Goal: Complete application form

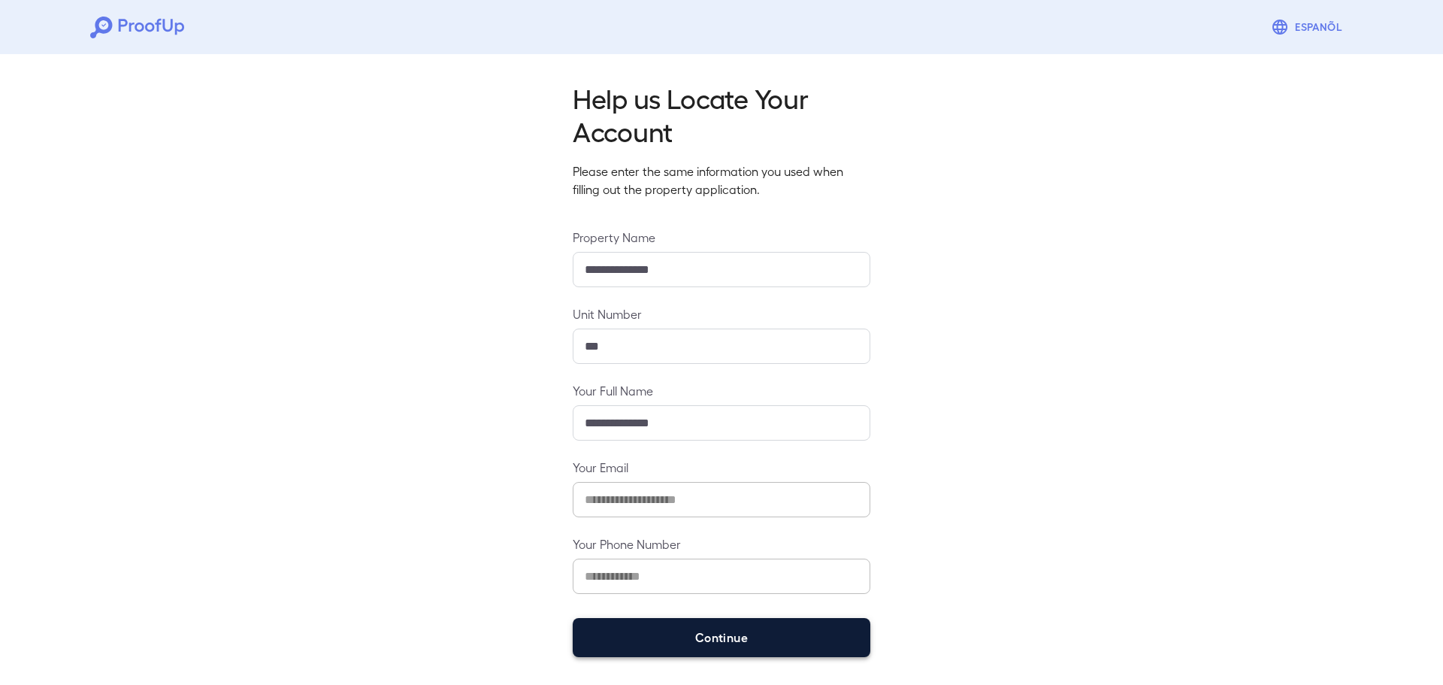
click at [805, 648] on button "Continue" at bounding box center [722, 637] width 298 height 39
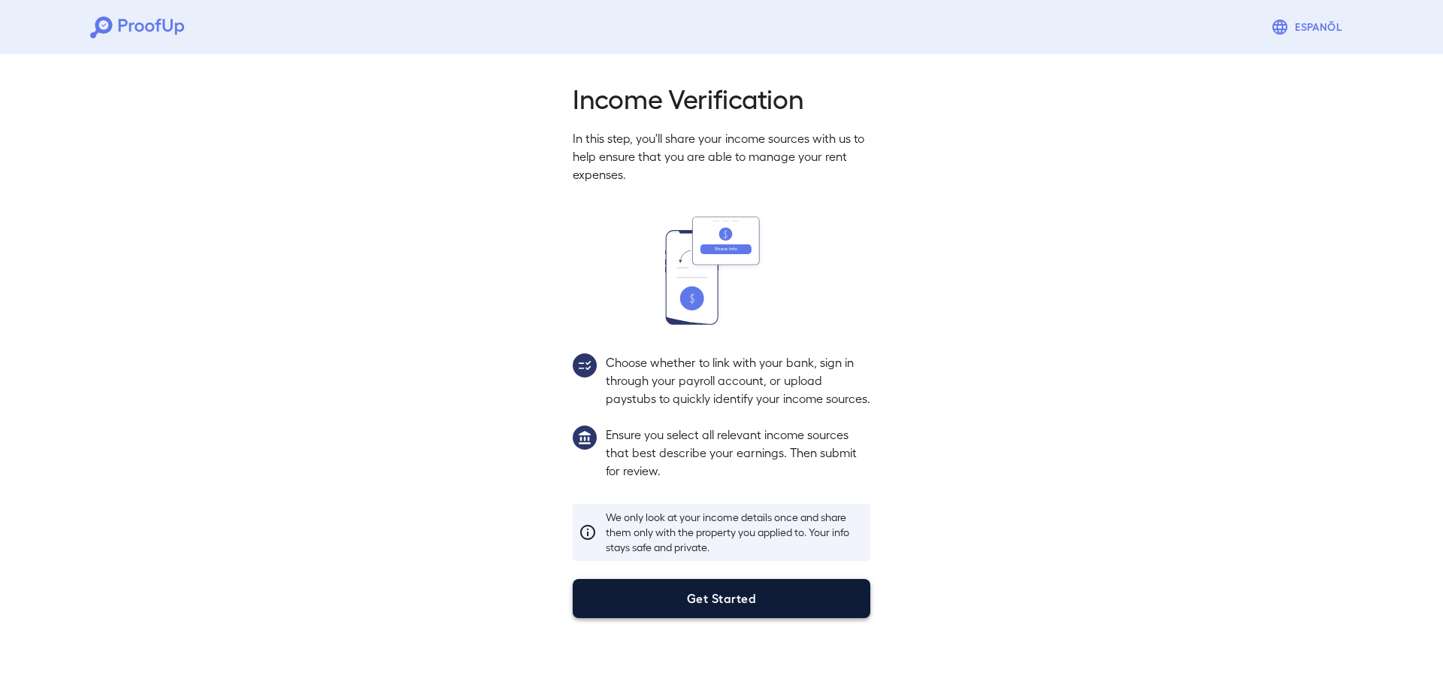
click at [800, 618] on button "Get Started" at bounding box center [722, 598] width 298 height 39
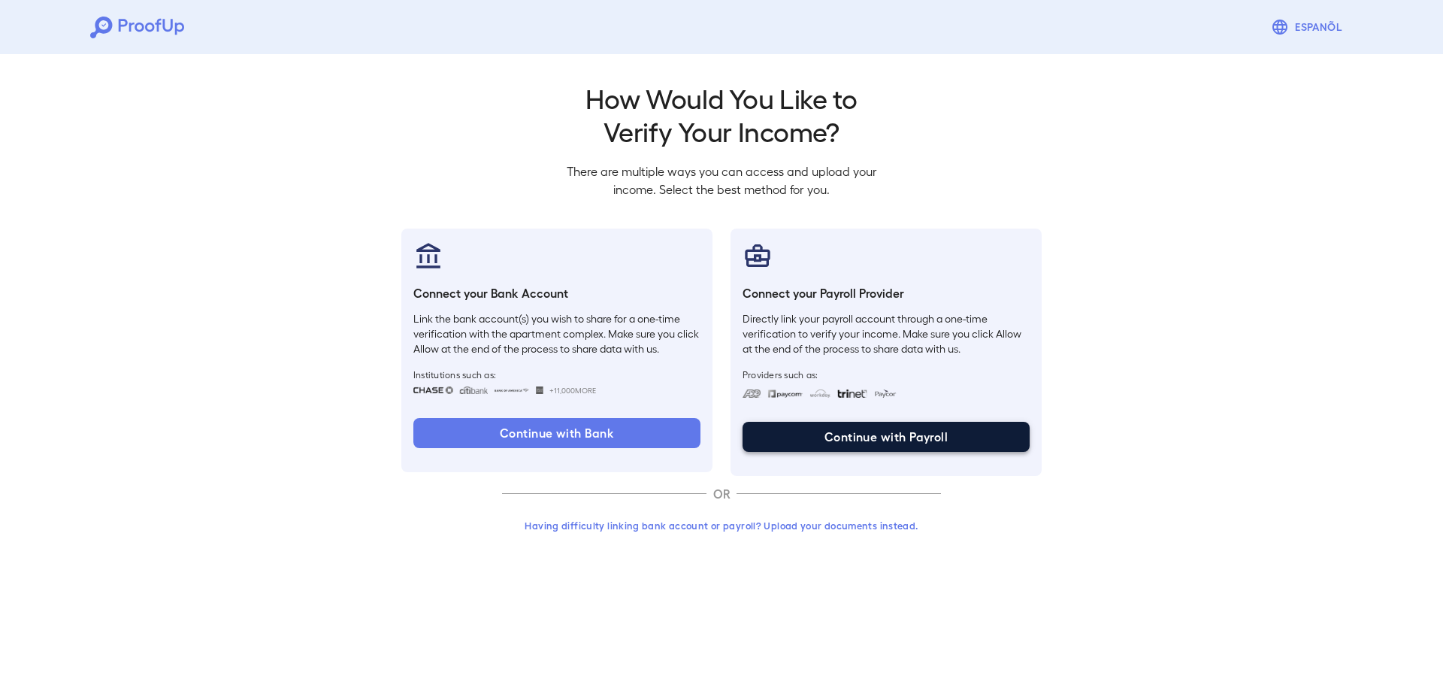
click at [841, 440] on button "Continue with Payroll" at bounding box center [885, 437] width 287 height 30
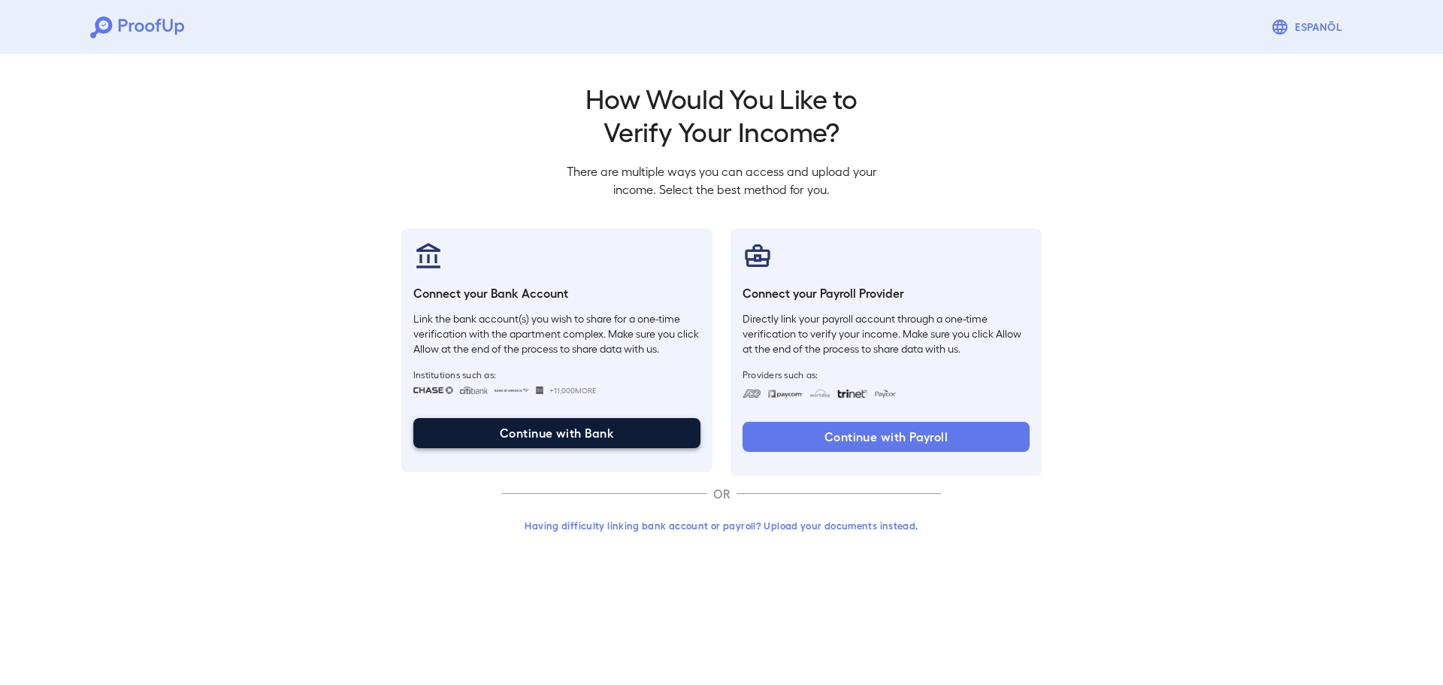
click at [631, 443] on button "Continue with Bank" at bounding box center [556, 433] width 287 height 30
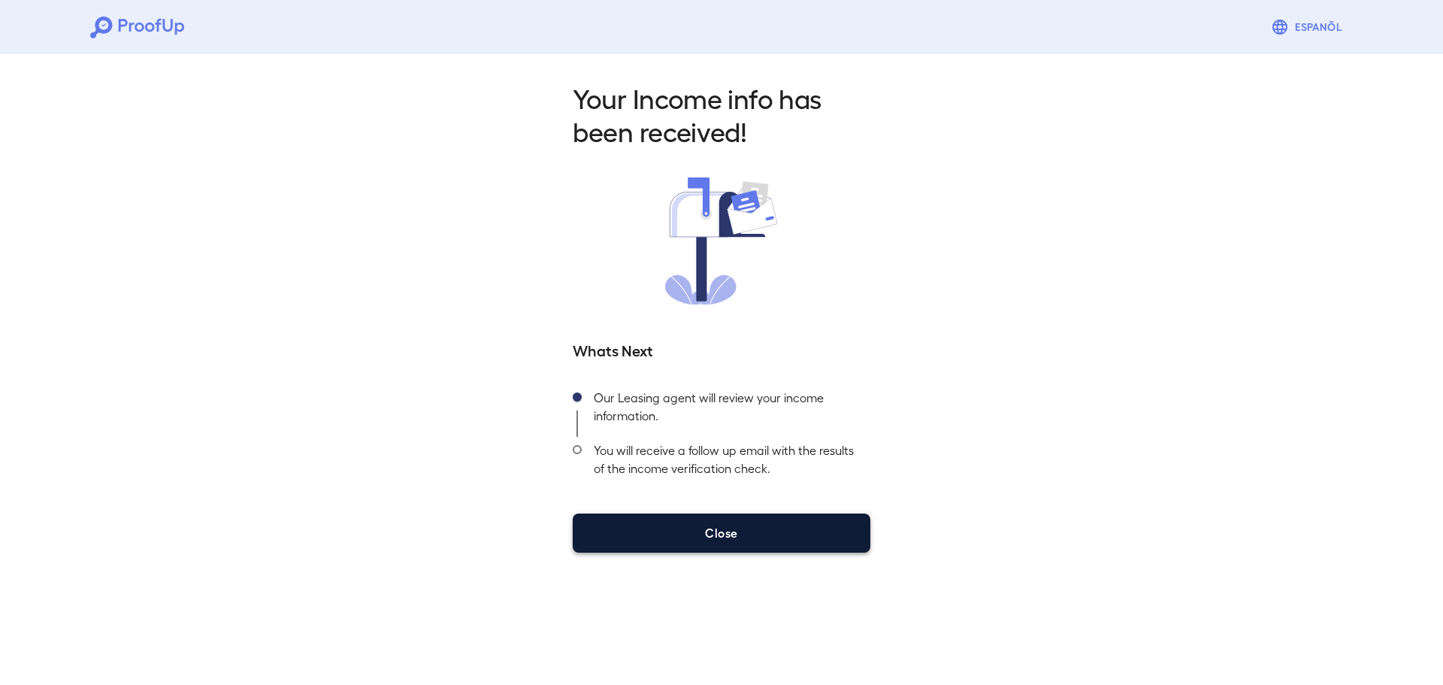
click at [772, 521] on button "Close" at bounding box center [722, 532] width 298 height 39
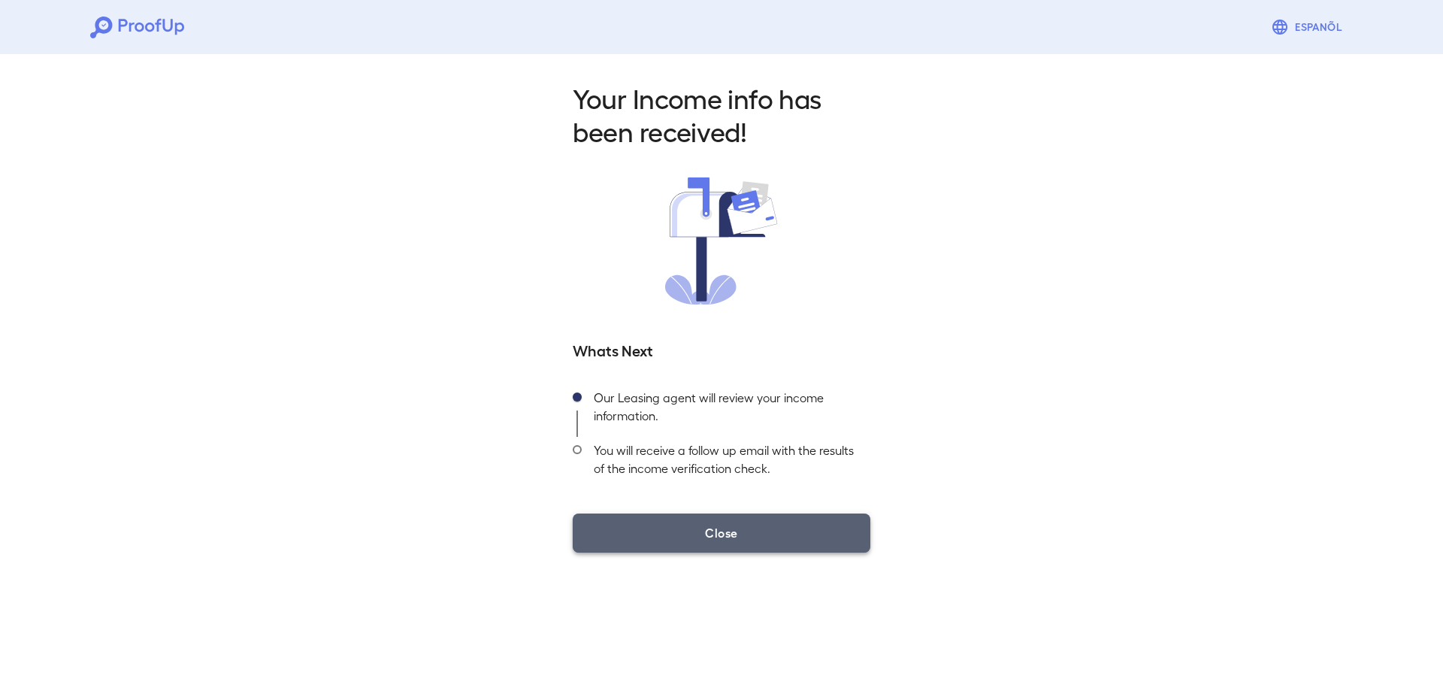
click at [762, 531] on button "Close" at bounding box center [722, 532] width 298 height 39
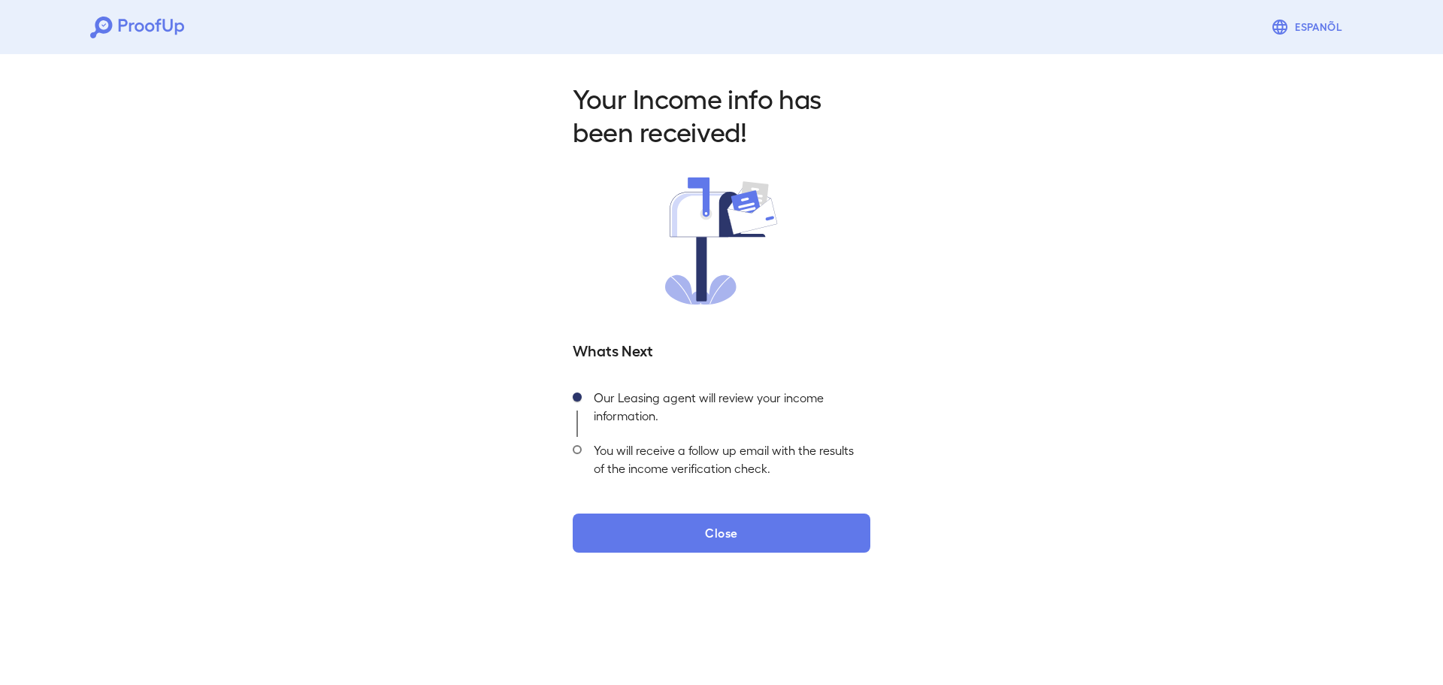
drag, startPoint x: 718, startPoint y: 530, endPoint x: 824, endPoint y: 455, distance: 129.9
click at [737, 521] on button "Close" at bounding box center [722, 532] width 298 height 39
